Goal: Transaction & Acquisition: Purchase product/service

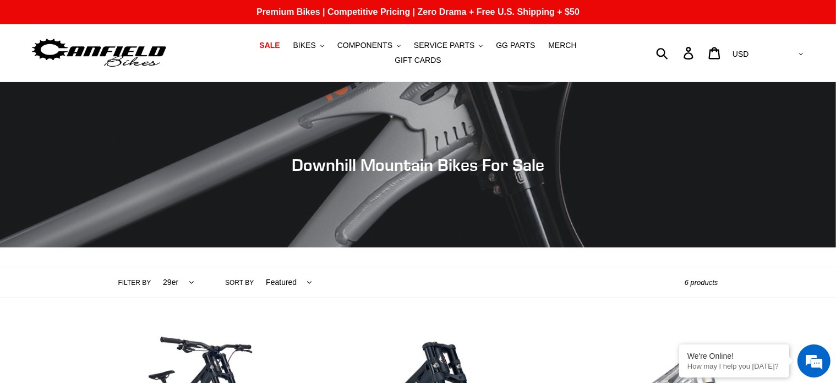
scroll to position [165, 0]
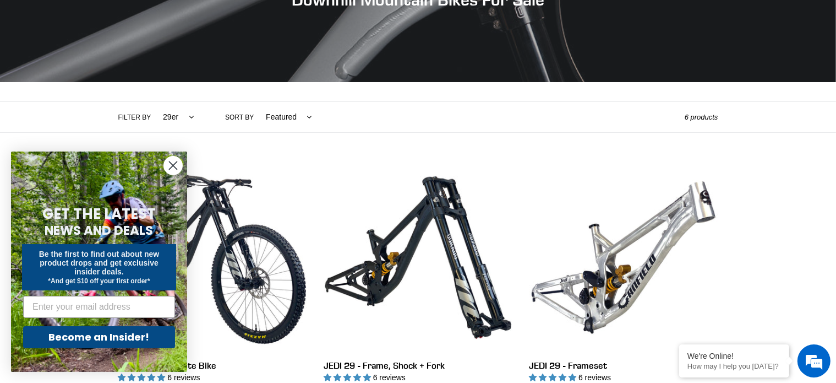
click at [173, 166] on icon "Close dialog" at bounding box center [174, 166] width 8 height 8
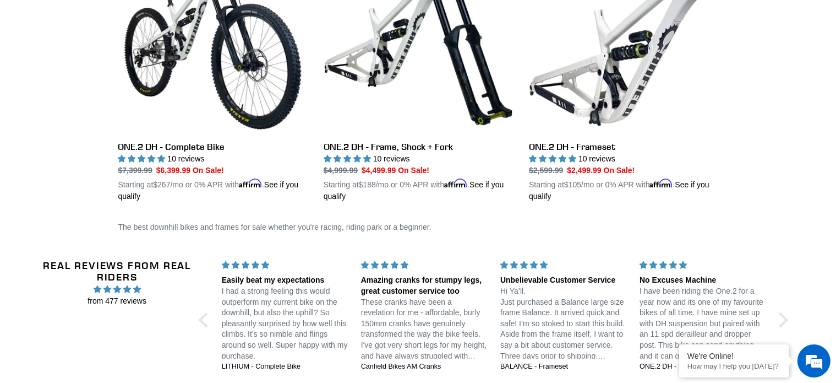
scroll to position [330, 0]
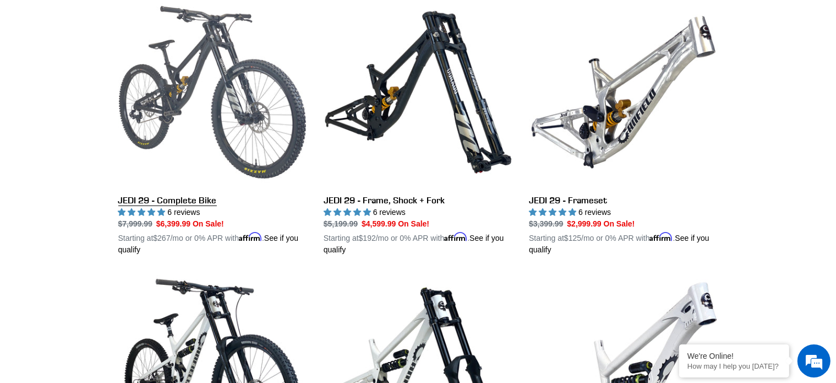
click at [241, 84] on link "JEDI 29 - Complete Bike" at bounding box center [212, 127] width 189 height 258
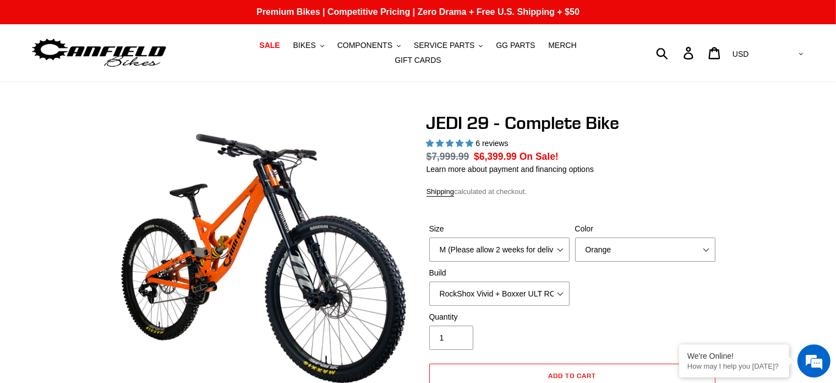
select select "highest-rating"
click at [563, 243] on select "M (Please allow 2 weeks for delivery) L (Please allow 2 weeks for delivery) XL …" at bounding box center [499, 249] width 140 height 24
select select "L (Please allow 2 weeks for delivery)"
click at [429, 237] on select "M (Please allow 2 weeks for delivery) L (Please allow 2 weeks for delivery) XL …" at bounding box center [499, 249] width 140 height 24
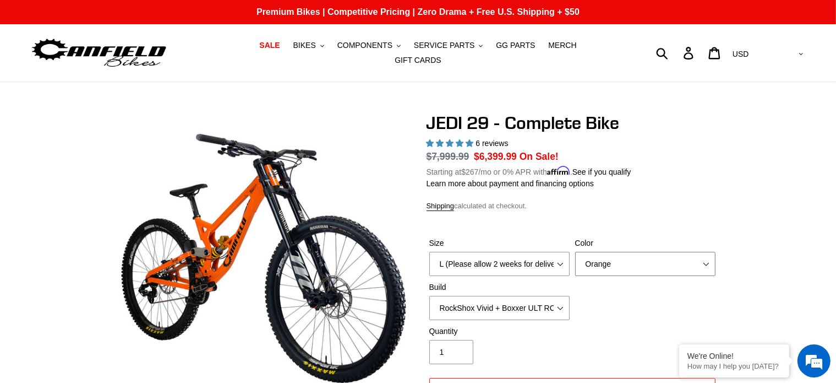
click at [661, 254] on select "Orange Stealth Black Raw" at bounding box center [645, 264] width 140 height 24
select select "Stealth Black"
click at [575, 252] on select "Orange Stealth Black Raw" at bounding box center [645, 264] width 140 height 24
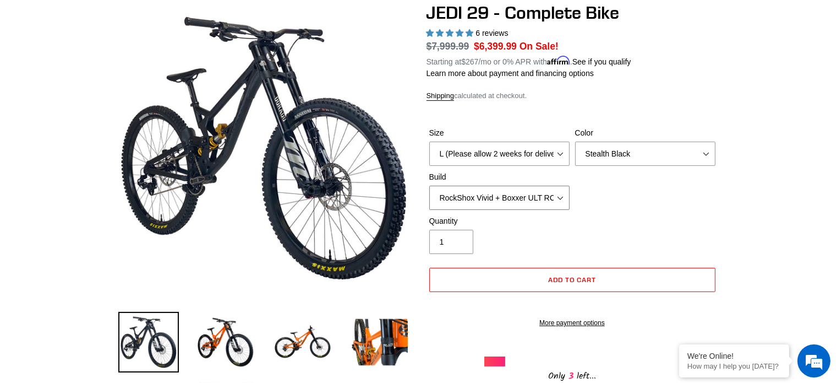
click at [560, 190] on select "RockShox Vivid + Boxxer ULT RC2 C3 200 + SRAM XO RockShox Vivid + Boxxer ULT RC…" at bounding box center [499, 197] width 140 height 24
select select "Fox DHX2 + Fox 40 Float Grip 2 203 + SRAM XO"
click at [429, 185] on select "RockShox Vivid + Boxxer ULT RC2 C3 200 + SRAM XO RockShox Vivid + Boxxer ULT RC…" at bounding box center [499, 197] width 140 height 24
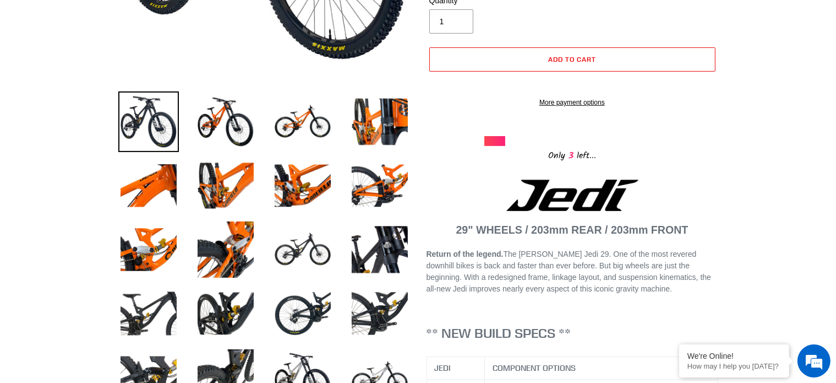
scroll to position [495, 0]
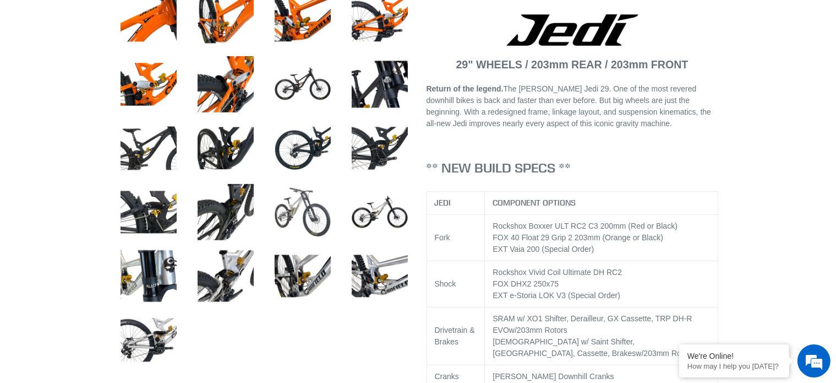
click at [315, 217] on img at bounding box center [302, 212] width 61 height 61
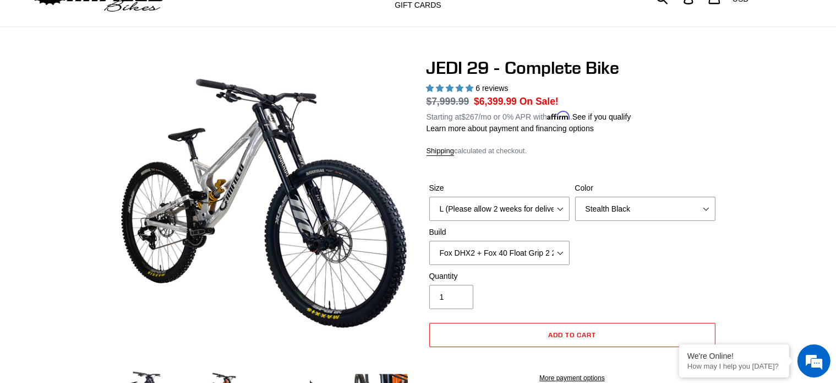
scroll to position [0, 0]
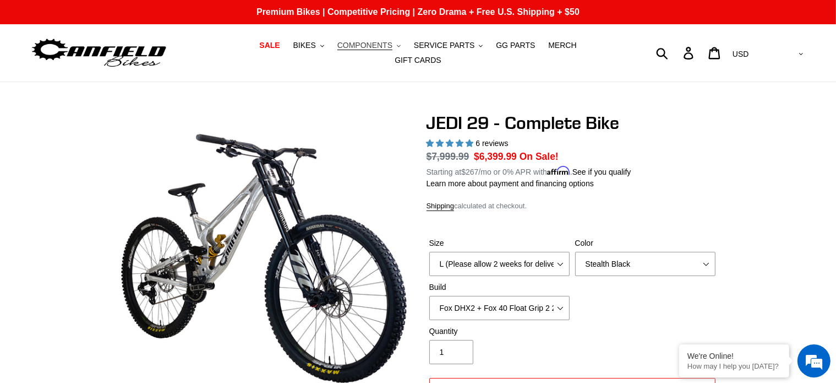
click at [346, 47] on span "COMPONENTS" at bounding box center [364, 45] width 55 height 9
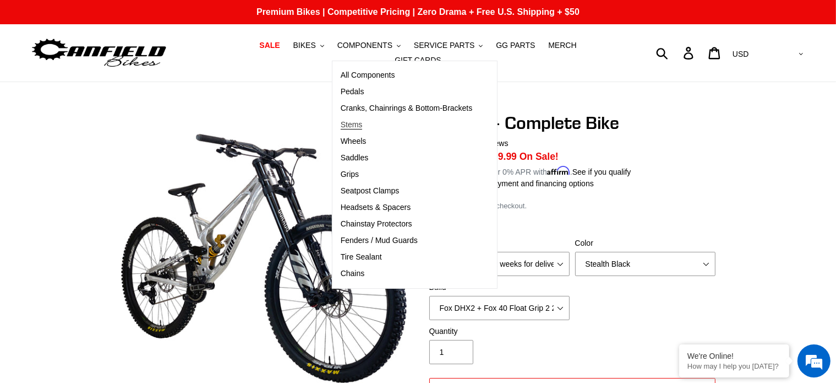
click at [341, 129] on span "Stems" at bounding box center [352, 124] width 22 height 9
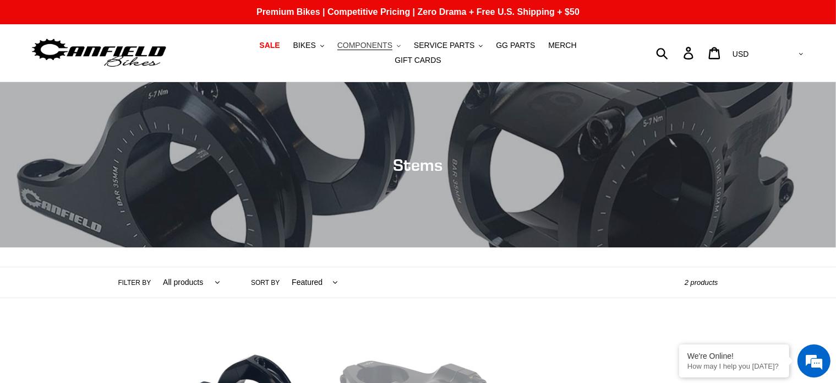
click at [352, 50] on span "COMPONENTS" at bounding box center [364, 45] width 55 height 9
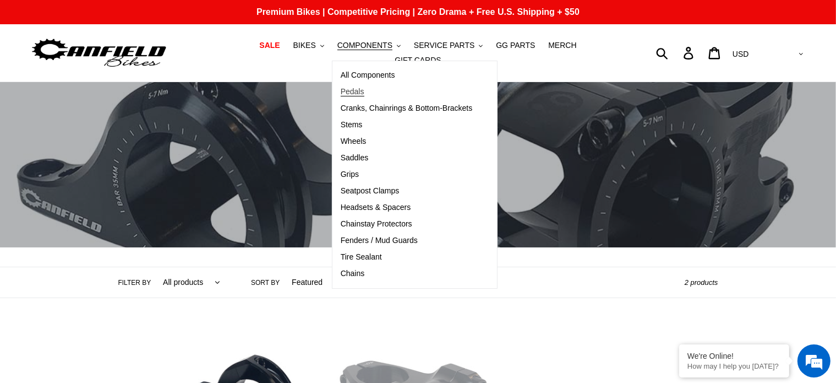
click at [341, 96] on span "Pedals" at bounding box center [353, 91] width 24 height 9
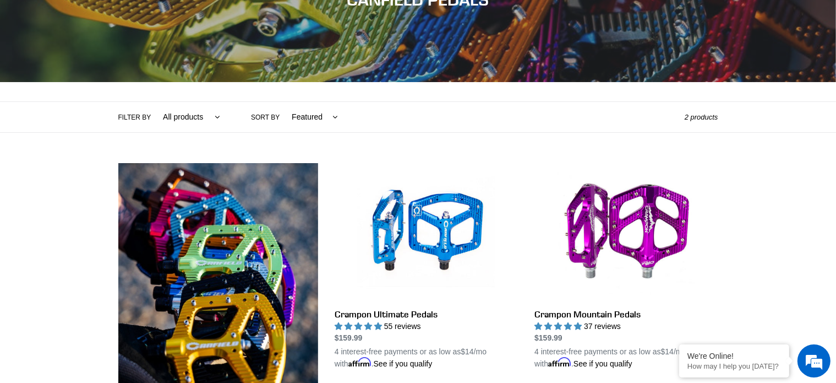
scroll to position [275, 0]
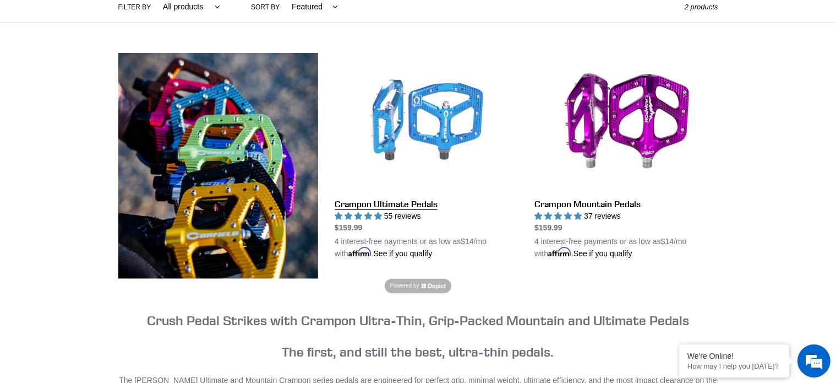
click at [411, 198] on link "Crampon Ultimate Pedals" at bounding box center [426, 156] width 183 height 206
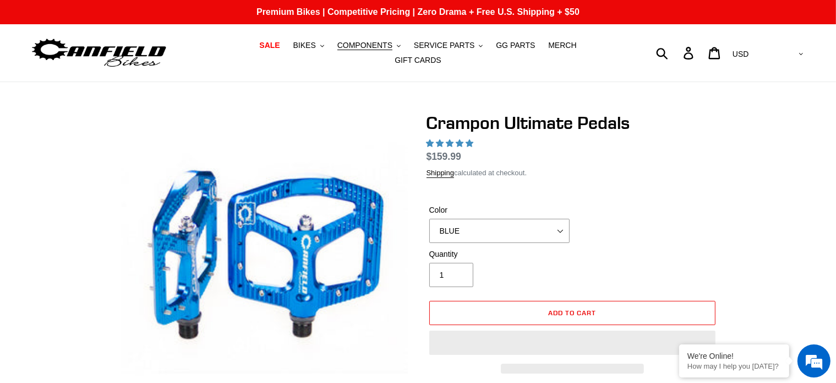
select select "highest-rating"
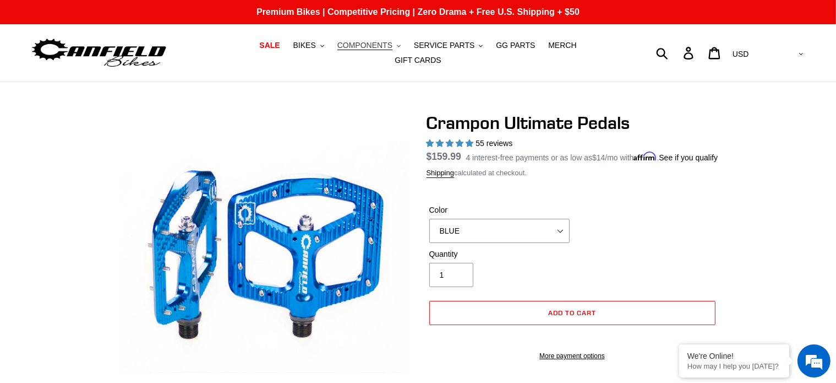
click at [361, 50] on span "COMPONENTS" at bounding box center [364, 45] width 55 height 9
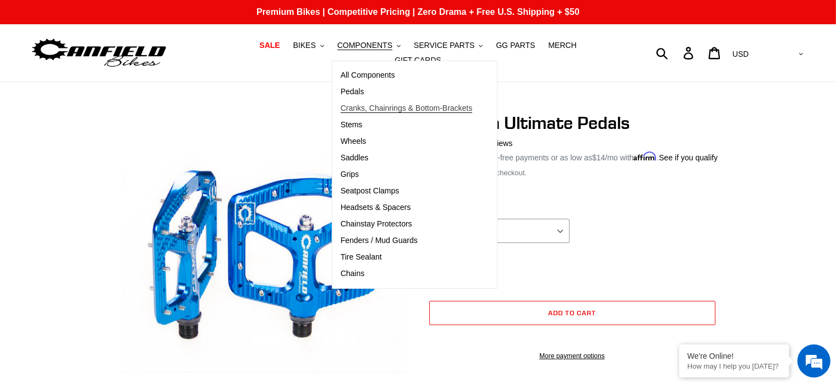
click at [344, 110] on span "Cranks, Chainrings & Bottom-Brackets" at bounding box center [407, 107] width 132 height 9
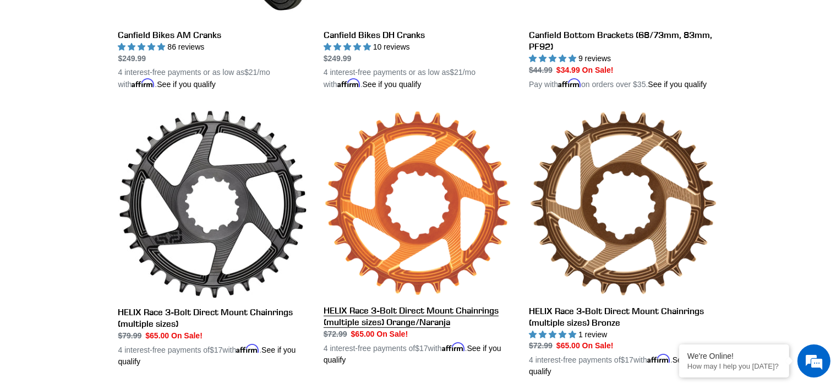
scroll to position [275, 0]
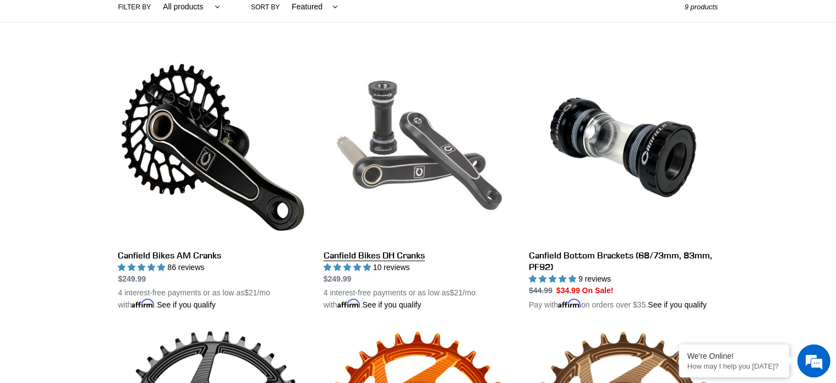
click at [402, 165] on link "Canfield Bikes DH Cranks" at bounding box center [418, 182] width 189 height 258
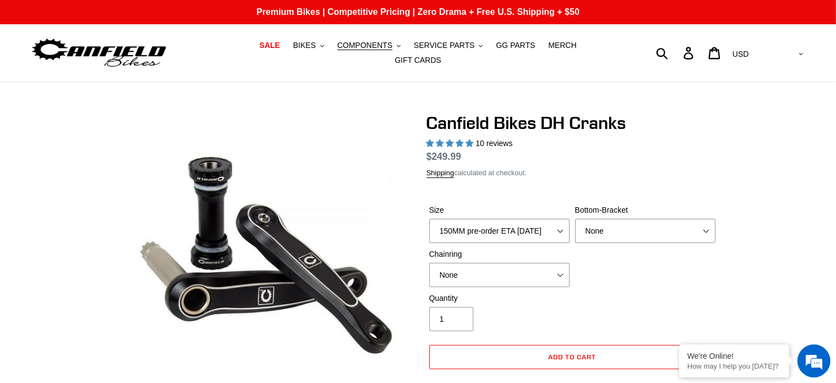
select select "highest-rating"
click at [560, 240] on select "150MM pre-order ETA [DATE] 155MM pre-order ETA [DATE] 160MM 165MM" at bounding box center [499, 231] width 140 height 24
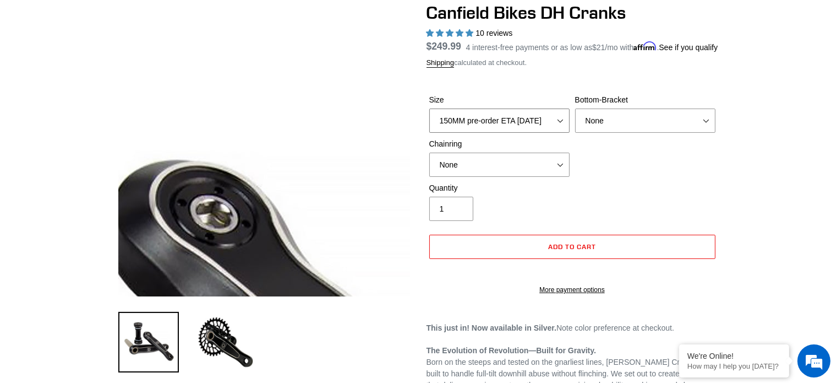
scroll to position [220, 0]
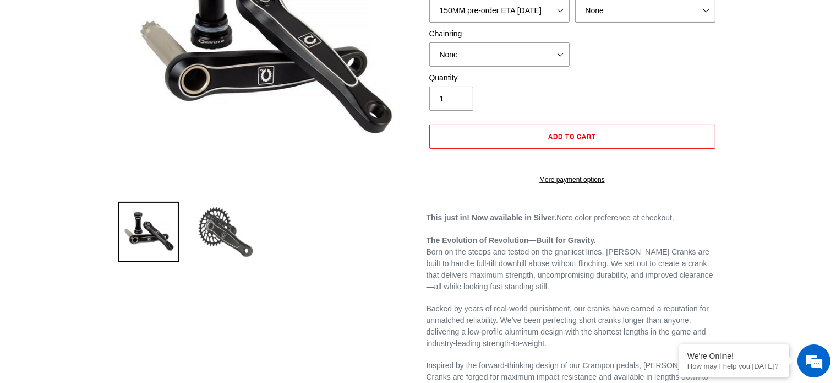
click at [225, 232] on img at bounding box center [225, 231] width 61 height 61
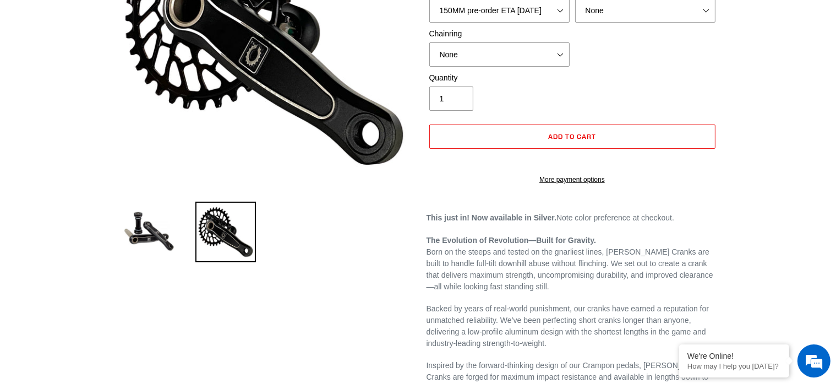
scroll to position [0, 0]
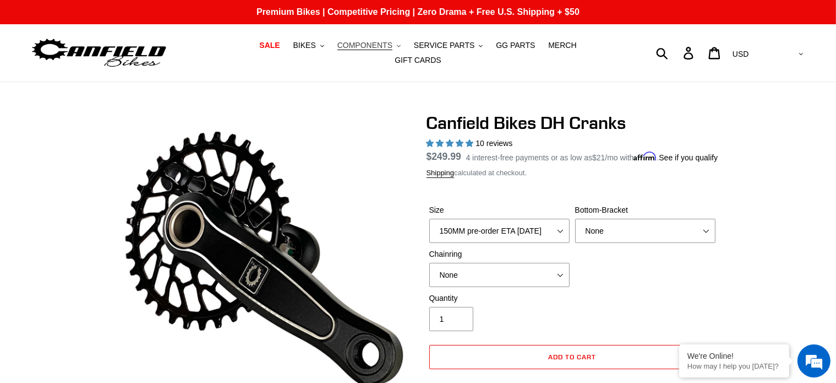
click at [353, 46] on span "COMPONENTS" at bounding box center [364, 45] width 55 height 9
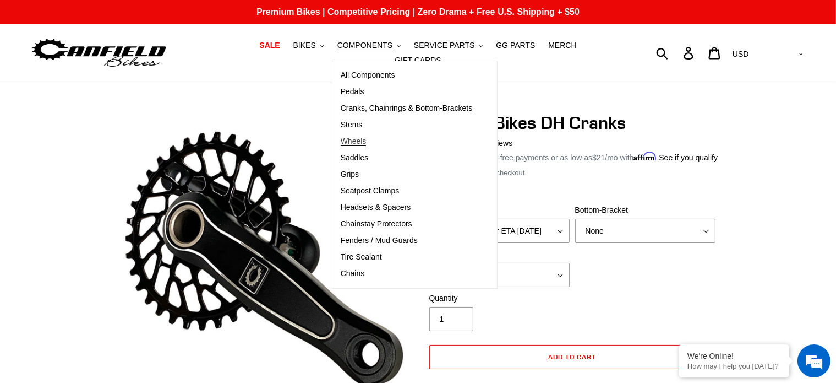
click at [341, 141] on span "Wheels" at bounding box center [354, 140] width 26 height 9
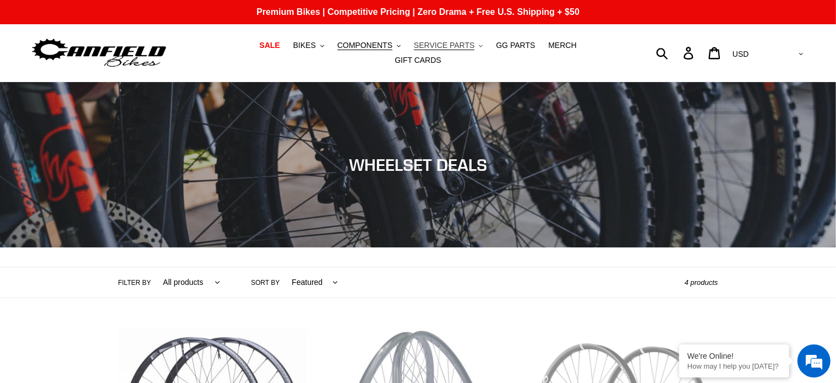
click at [420, 50] on span "SERVICE PARTS" at bounding box center [444, 45] width 61 height 9
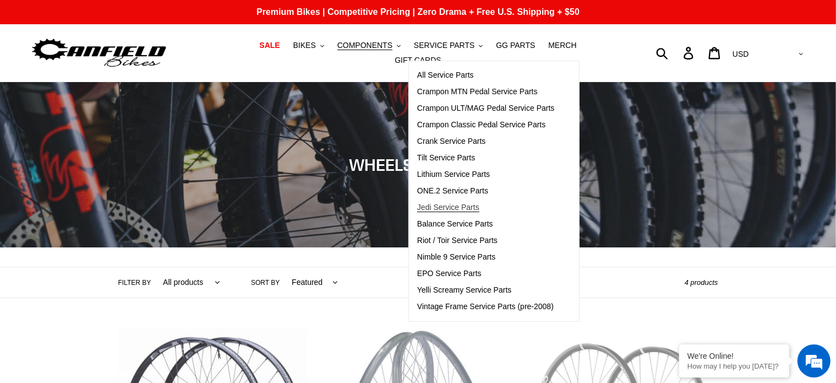
click at [429, 212] on span "Jedi Service Parts" at bounding box center [448, 207] width 62 height 9
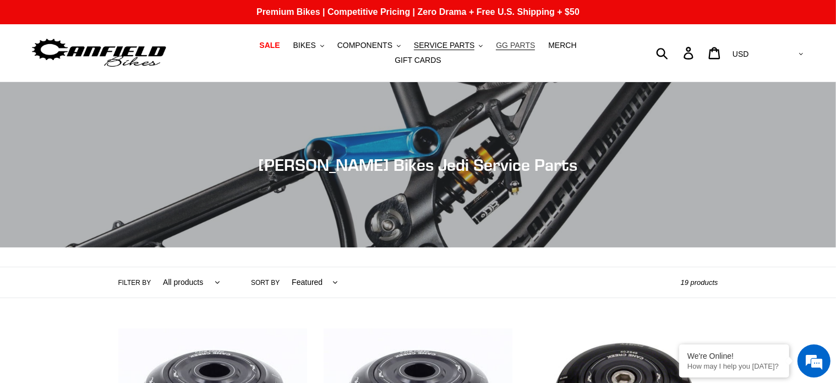
click at [496, 47] on span "GG PARTS" at bounding box center [515, 45] width 39 height 9
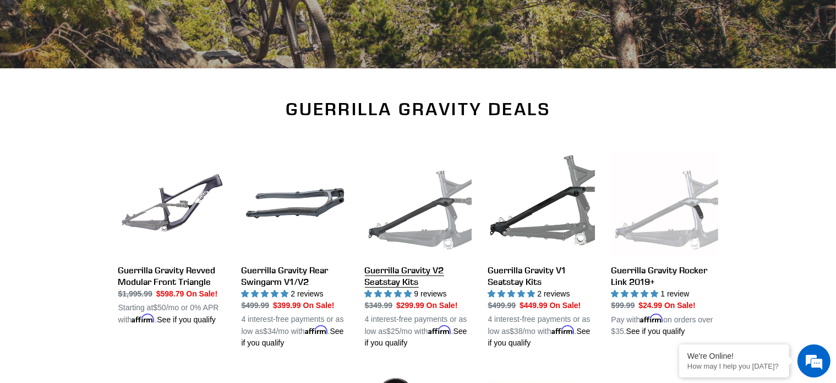
click at [407, 278] on link "Guerrilla Gravity V2 Seatstay Kits" at bounding box center [418, 249] width 107 height 199
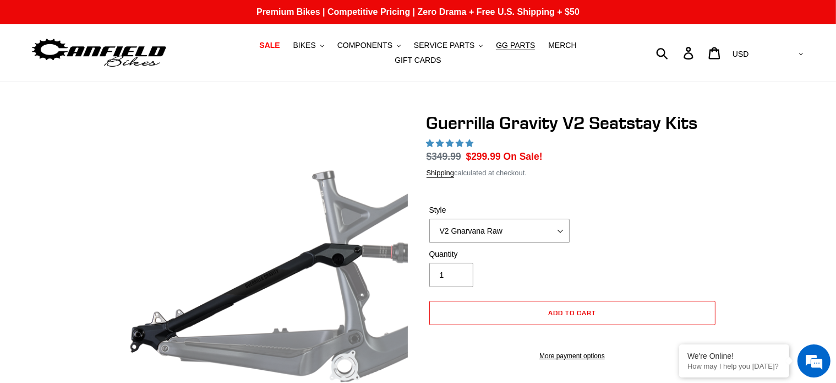
select select "highest-rating"
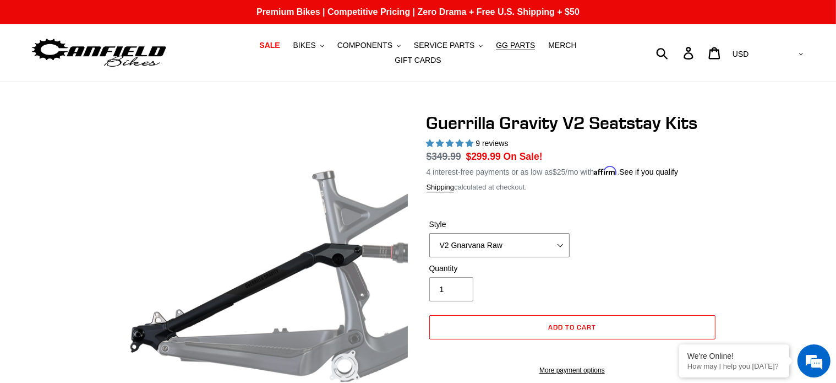
click at [564, 234] on select "V2 Gnarvana V2 Gnarvana Raw V2 Smash V2 Smash Raw" at bounding box center [499, 245] width 140 height 24
click at [429, 233] on select "V2 Gnarvana V2 Gnarvana Raw V2 Smash V2 Smash Raw" at bounding box center [499, 245] width 140 height 24
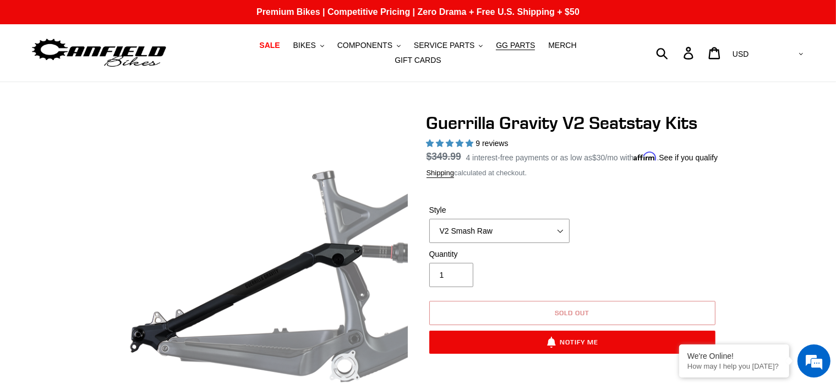
click at [559, 316] on span "Sold out" at bounding box center [572, 312] width 35 height 8
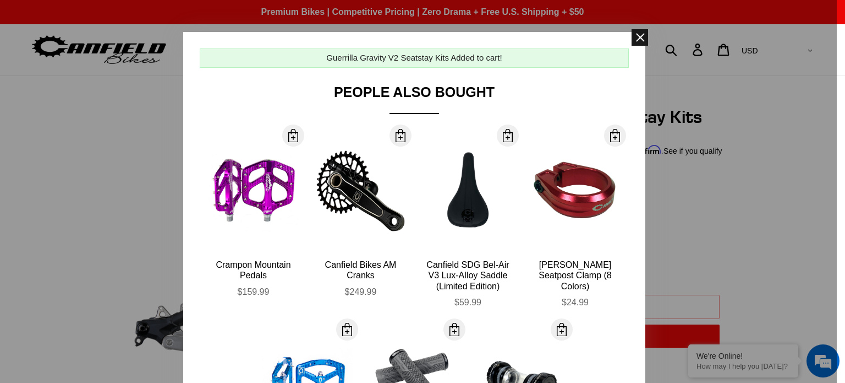
click at [632, 36] on span at bounding box center [640, 37] width 17 height 17
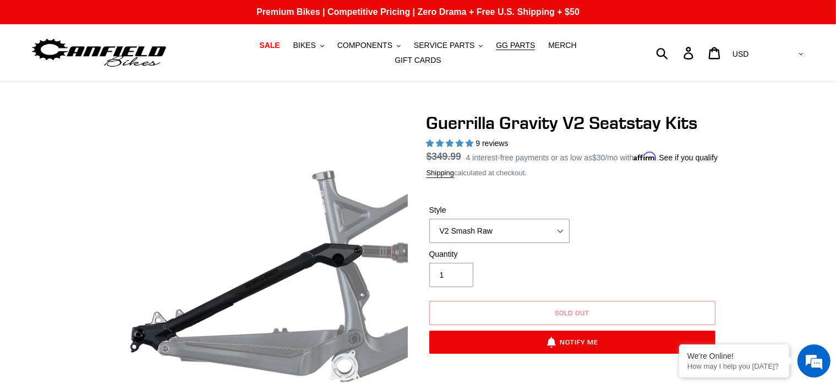
scroll to position [55, 0]
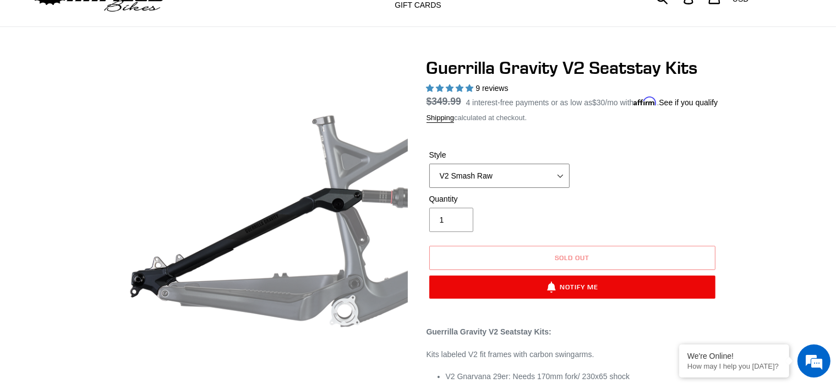
click at [559, 181] on select "V2 Gnarvana V2 Gnarvana Raw V2 Smash V2 Smash Raw" at bounding box center [499, 175] width 140 height 24
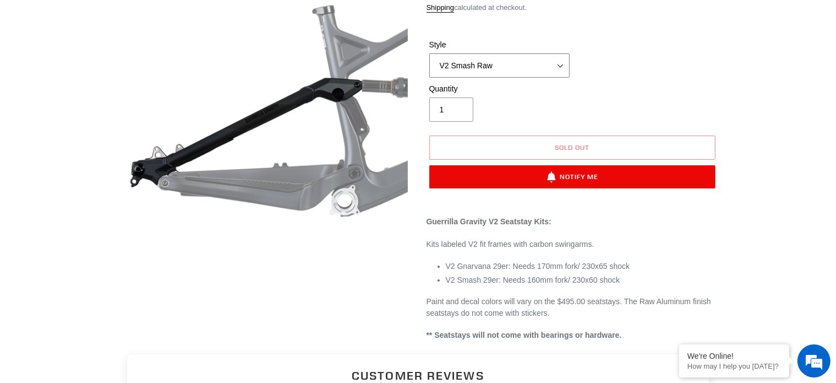
scroll to position [0, 0]
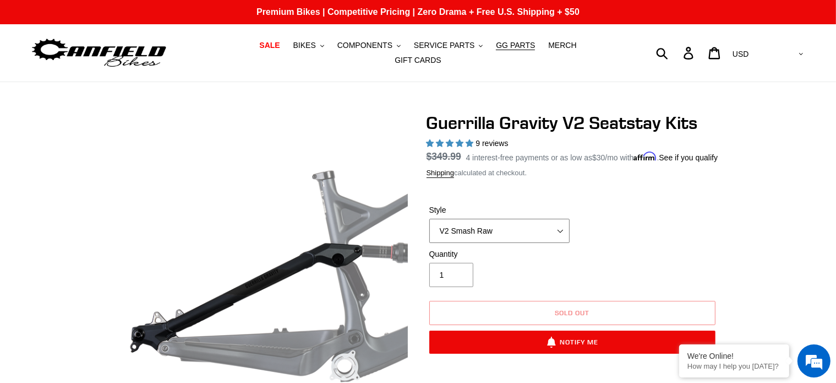
click at [551, 237] on select "V2 Gnarvana V2 Gnarvana Raw V2 Smash V2 Smash Raw" at bounding box center [499, 231] width 140 height 24
select select "V2 Gnarvana Raw"
click at [429, 226] on select "V2 Gnarvana V2 Gnarvana Raw V2 Smash V2 Smash Raw" at bounding box center [499, 231] width 140 height 24
